Goal: Find contact information: Find contact information

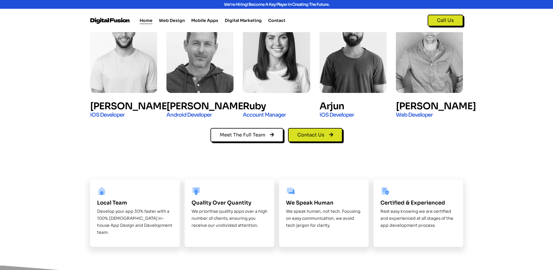
scroll to position [321, 0]
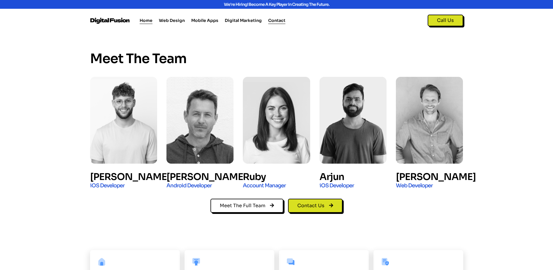
click at [273, 20] on link "Contact" at bounding box center [276, 20] width 17 height 7
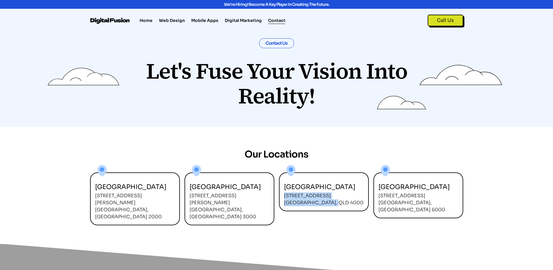
drag, startPoint x: 284, startPoint y: 195, endPoint x: 332, endPoint y: 202, distance: 48.6
click at [332, 202] on p "[STREET_ADDRESS]" at bounding box center [324, 199] width 80 height 14
copy p "[STREET_ADDRESS]"
